Goal: Transaction & Acquisition: Purchase product/service

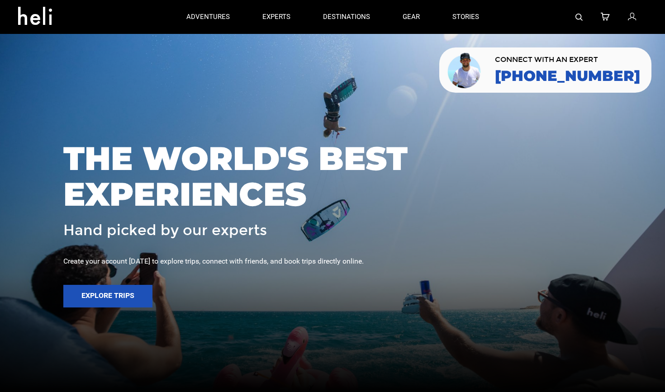
click at [631, 14] on icon at bounding box center [632, 17] width 8 height 12
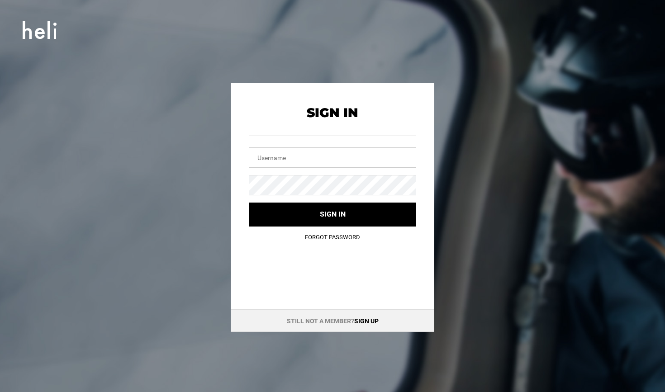
type input "[EMAIL_ADDRESS][DOMAIN_NAME]"
click at [332, 214] on button "Sign in" at bounding box center [332, 215] width 167 height 24
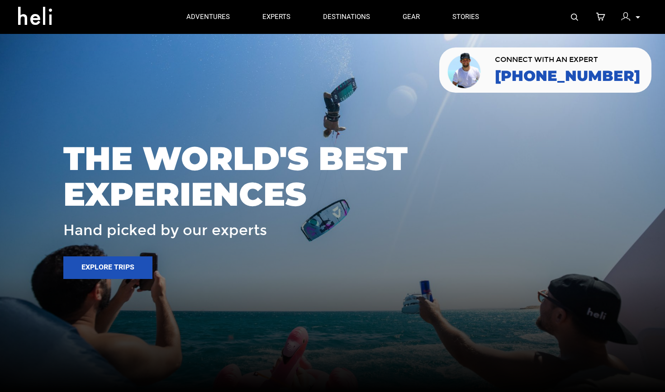
click at [637, 18] on icon at bounding box center [637, 17] width 5 height 2
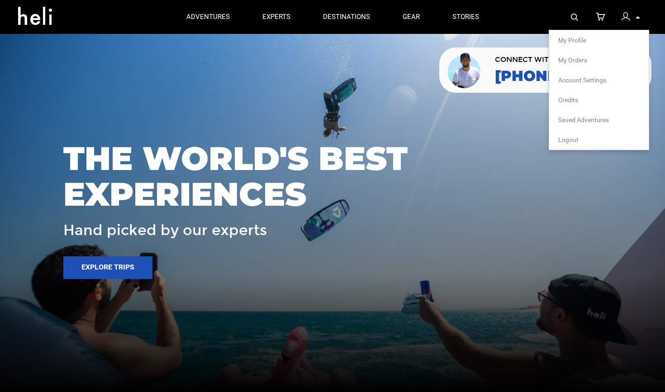
click at [587, 35] on li "My Profile" at bounding box center [598, 40] width 99 height 20
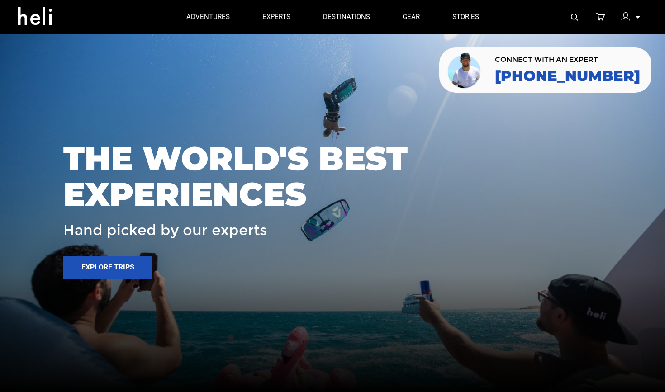
click at [628, 19] on img at bounding box center [625, 16] width 9 height 9
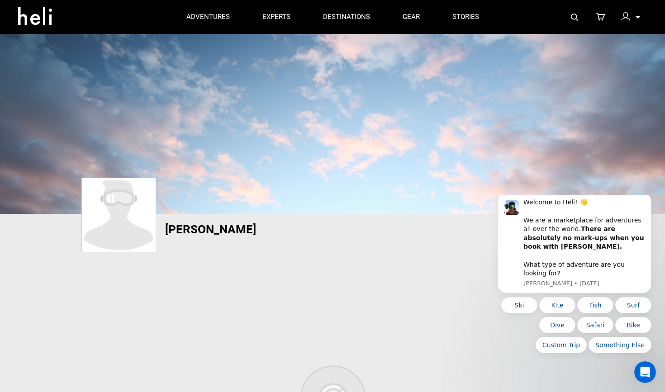
click at [635, 16] on p at bounding box center [636, 17] width 5 height 10
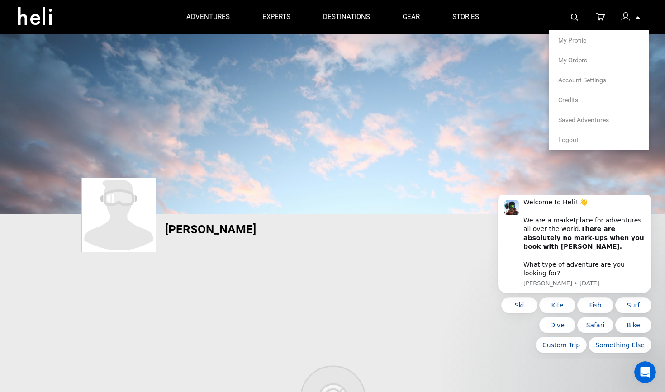
click at [575, 61] on span "My Orders" at bounding box center [572, 60] width 29 height 7
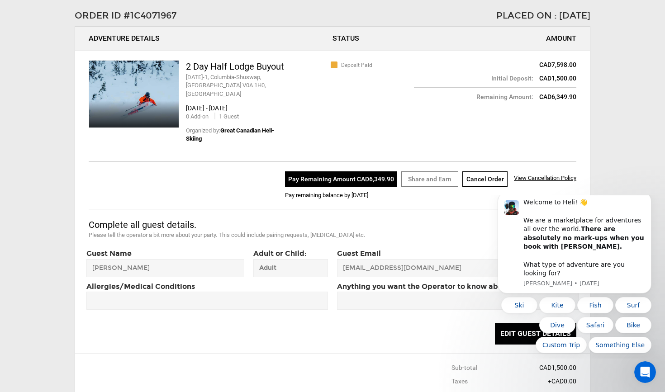
scroll to position [92, 0]
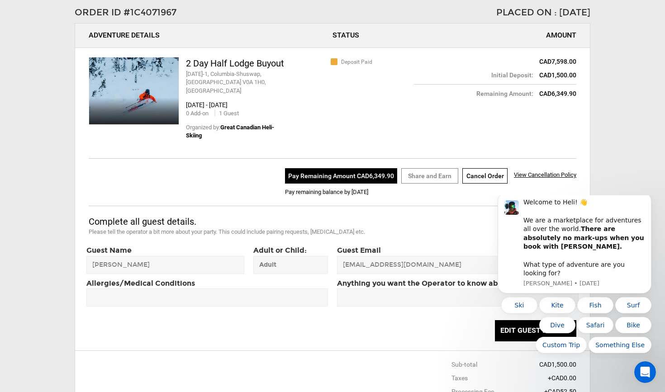
click at [364, 168] on button "Pay Remaining Amount CAD6,349.90" at bounding box center [341, 175] width 112 height 15
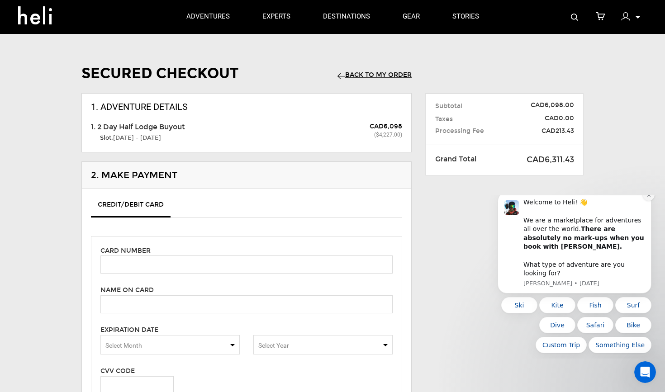
click at [648, 198] on icon "Dismiss notification" at bounding box center [648, 195] width 5 height 5
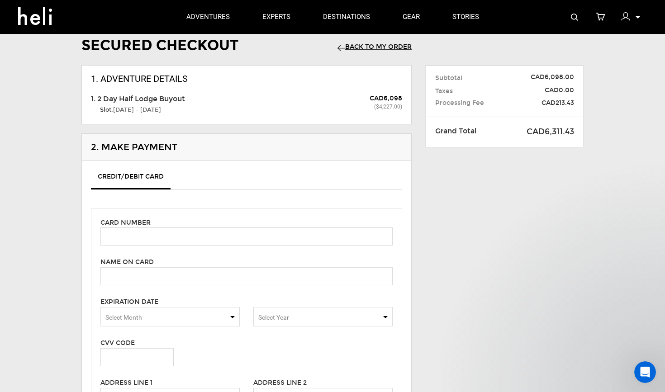
scroll to position [29, 0]
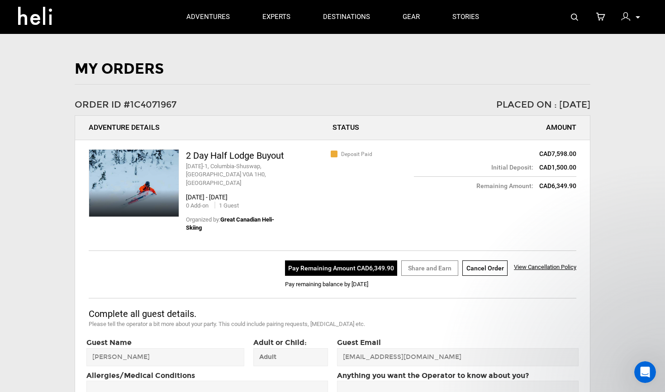
click at [377, 260] on button "Pay Remaining Amount CAD6,349.90" at bounding box center [341, 267] width 112 height 15
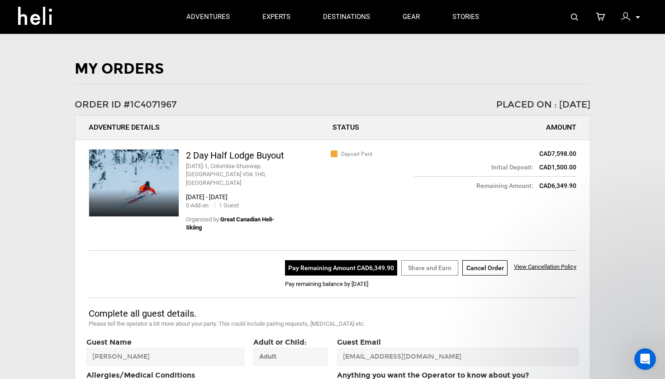
click at [333, 260] on button "Pay Remaining Amount CAD6,349.90" at bounding box center [341, 267] width 112 height 15
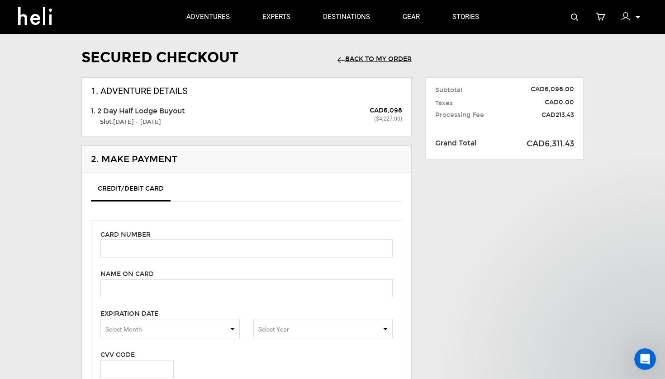
scroll to position [16, 0]
click at [330, 250] on input "text" at bounding box center [246, 248] width 292 height 18
click at [414, 120] on div "1. Adventure Details 1. 2 Day Half Lodge Buyout Slot: [DATE] - [DATE] CAD6,098 …" at bounding box center [247, 320] width 344 height 486
